Goal: Transaction & Acquisition: Purchase product/service

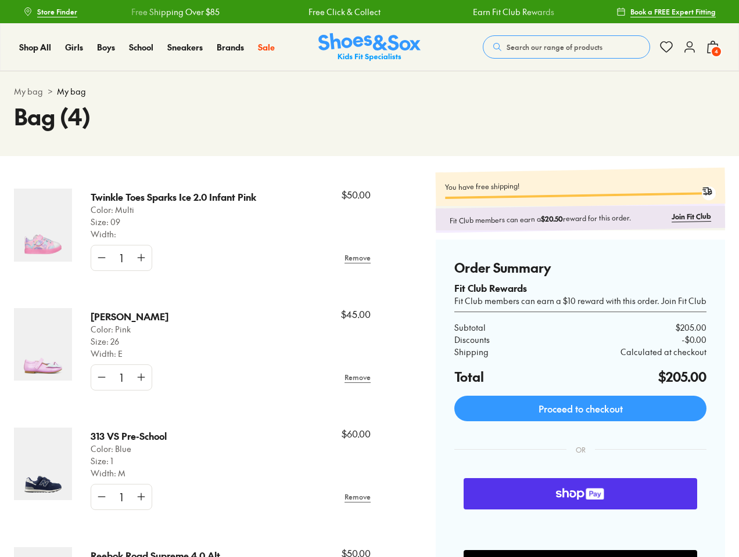
click at [566, 47] on span "Search our range of products" at bounding box center [554, 47] width 96 height 10
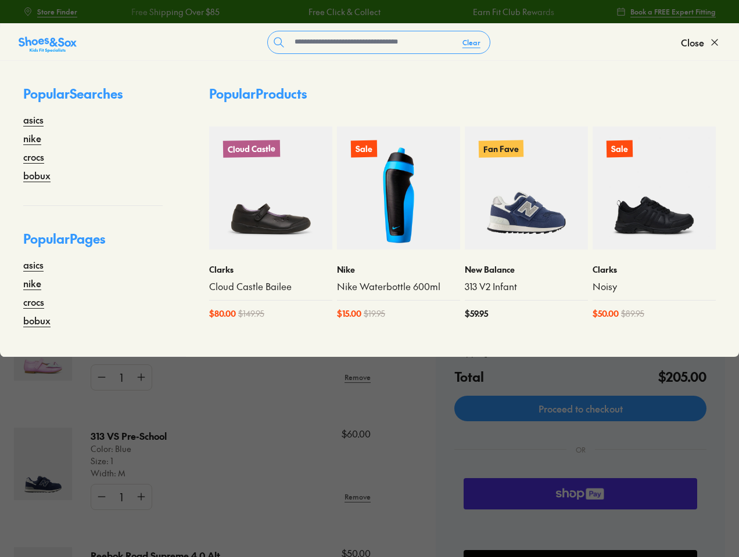
click at [472, 42] on button "Clear" at bounding box center [471, 42] width 37 height 21
click at [700, 42] on span "Close" at bounding box center [692, 42] width 23 height 14
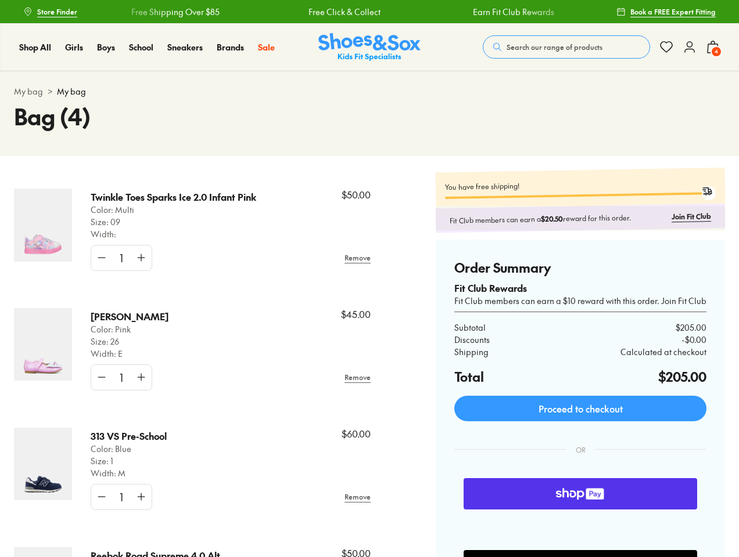
click at [713, 47] on span "4" at bounding box center [716, 52] width 12 height 12
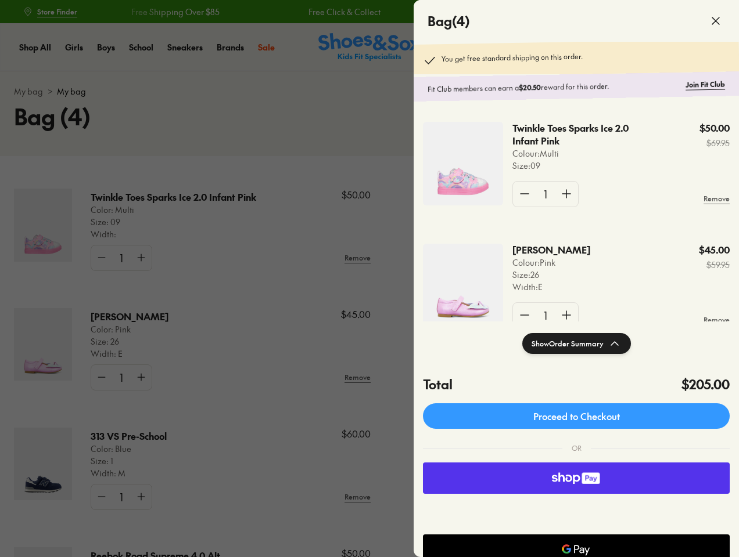
click at [691, 216] on div at bounding box center [369, 278] width 739 height 557
